Goal: Find specific page/section: Find specific page/section

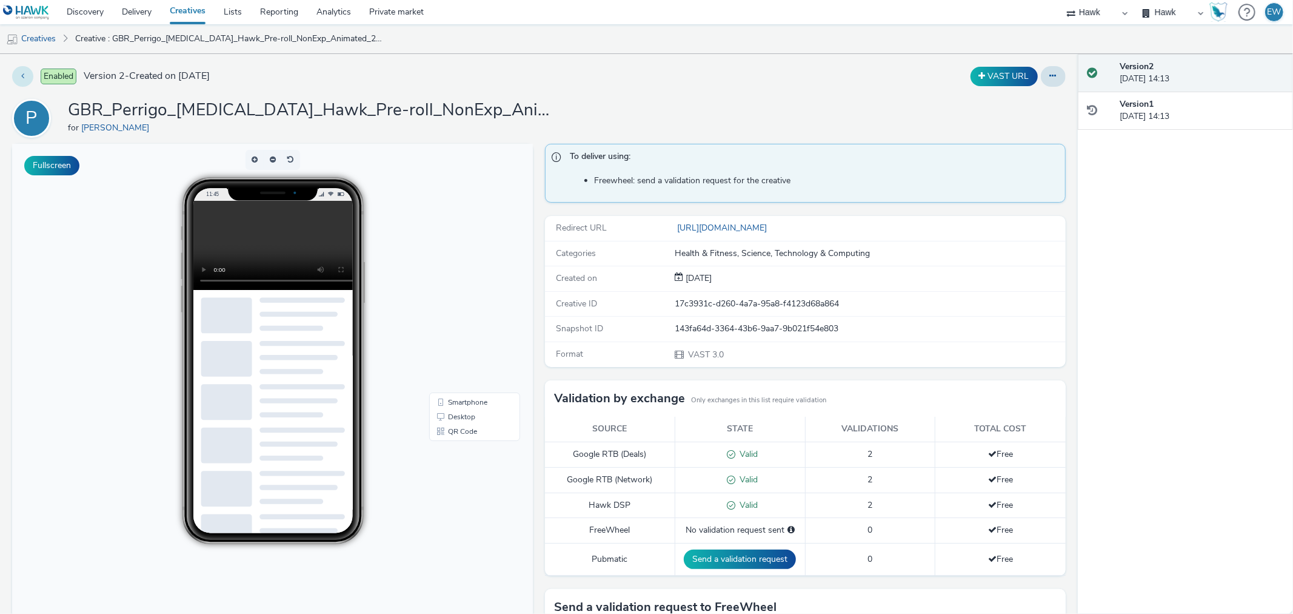
click at [25, 73] on button at bounding box center [22, 76] width 21 height 21
